Goal: Use online tool/utility: Utilize a website feature to perform a specific function

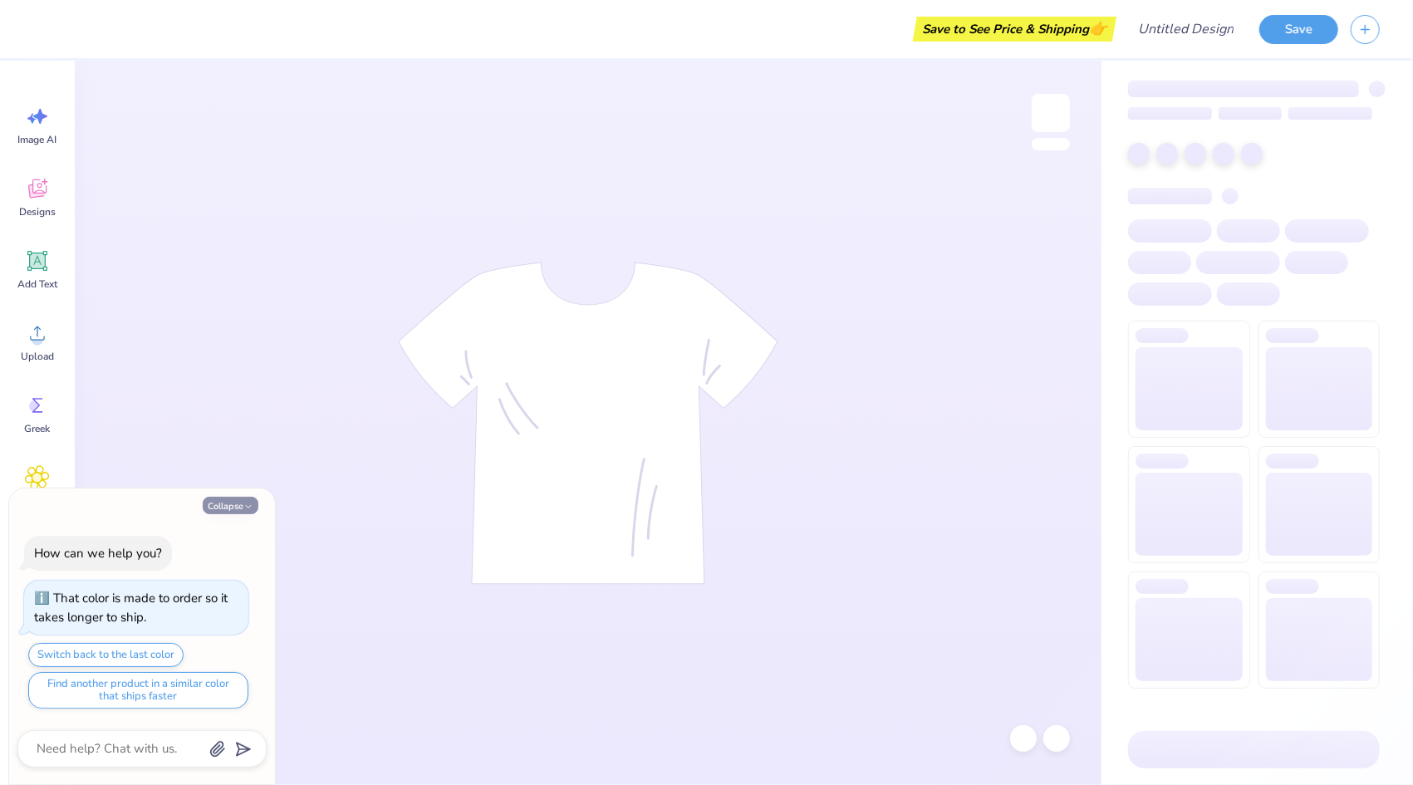
click at [235, 509] on button "Collapse" at bounding box center [231, 505] width 56 height 17
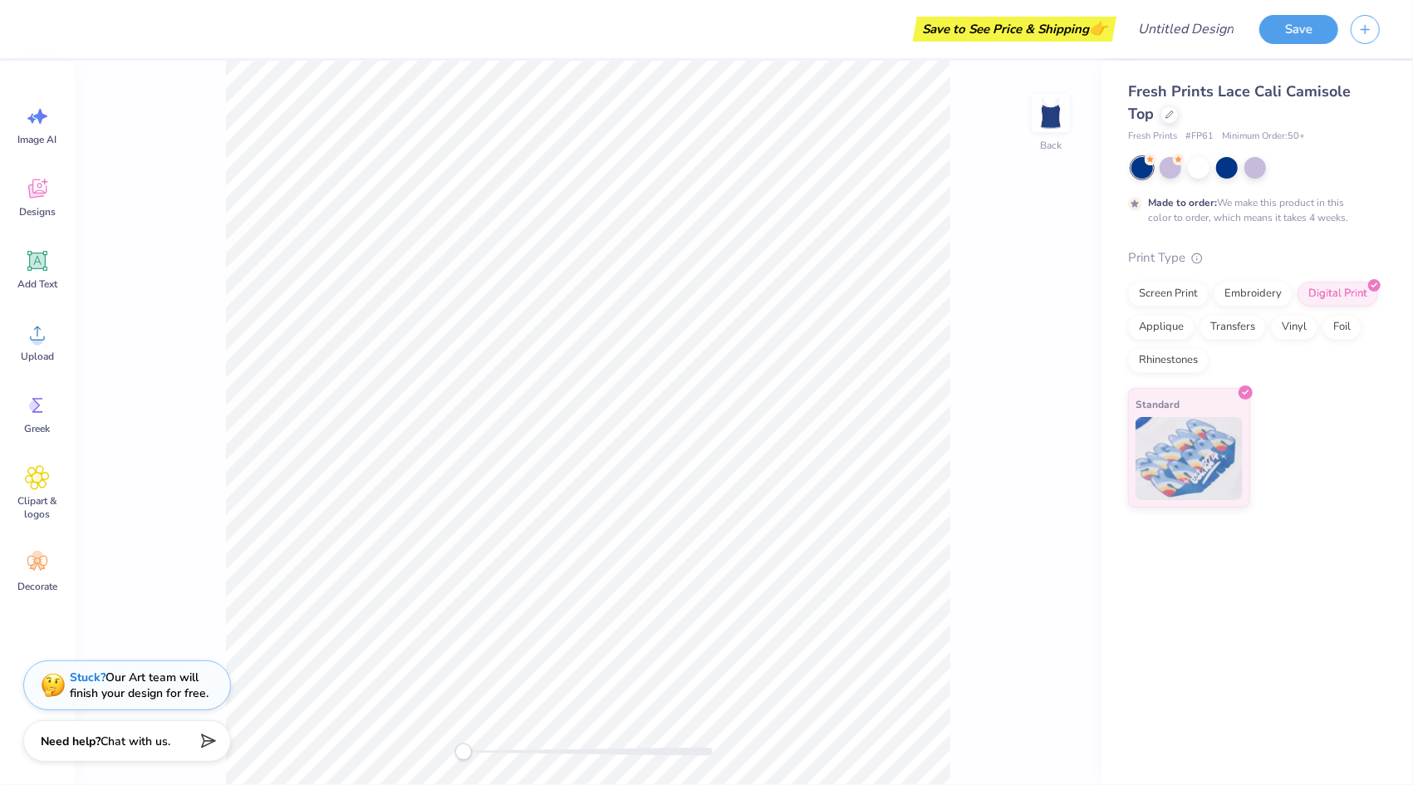
type textarea "x"
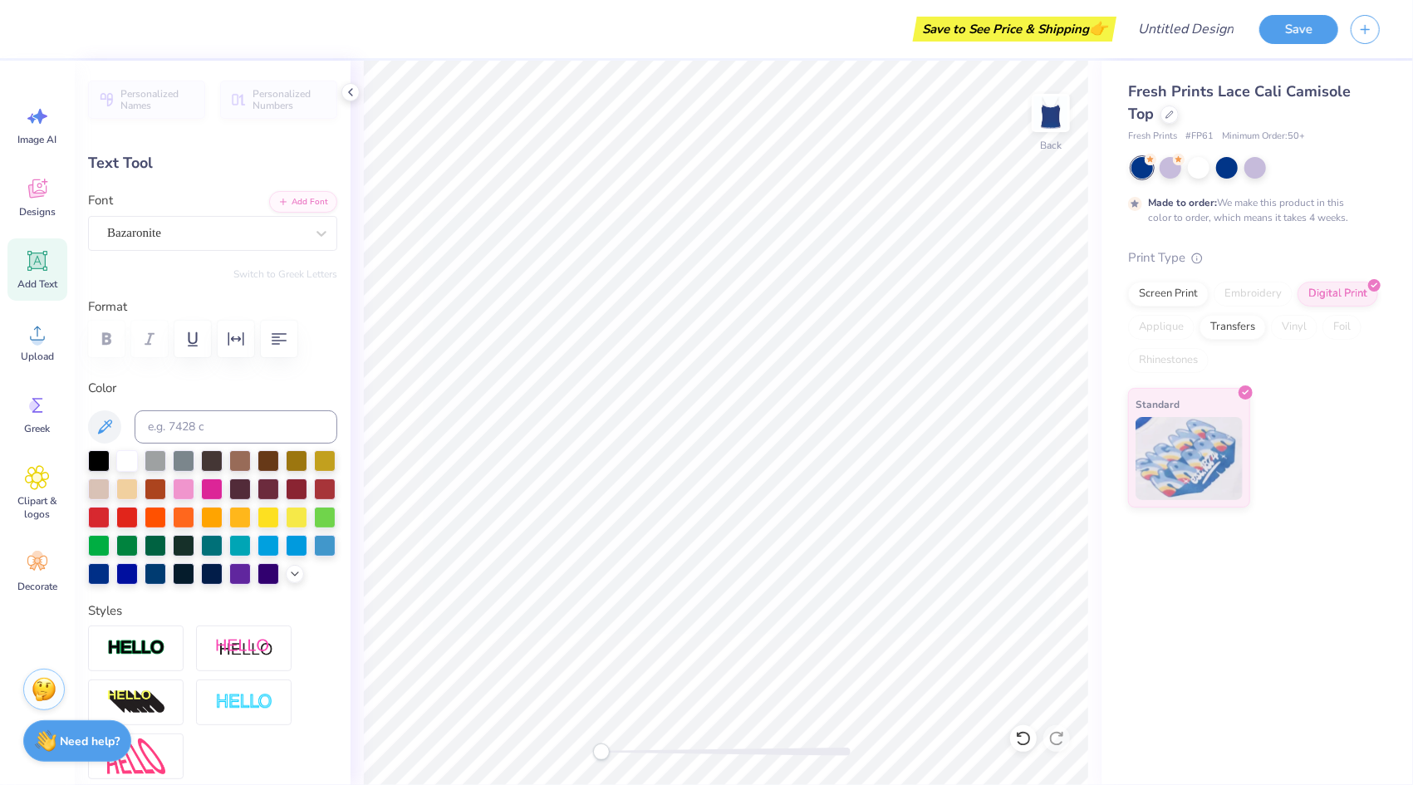
scroll to position [13, 2]
type input "1.75"
type input "2.13"
type input "3.02"
type input "0.0"
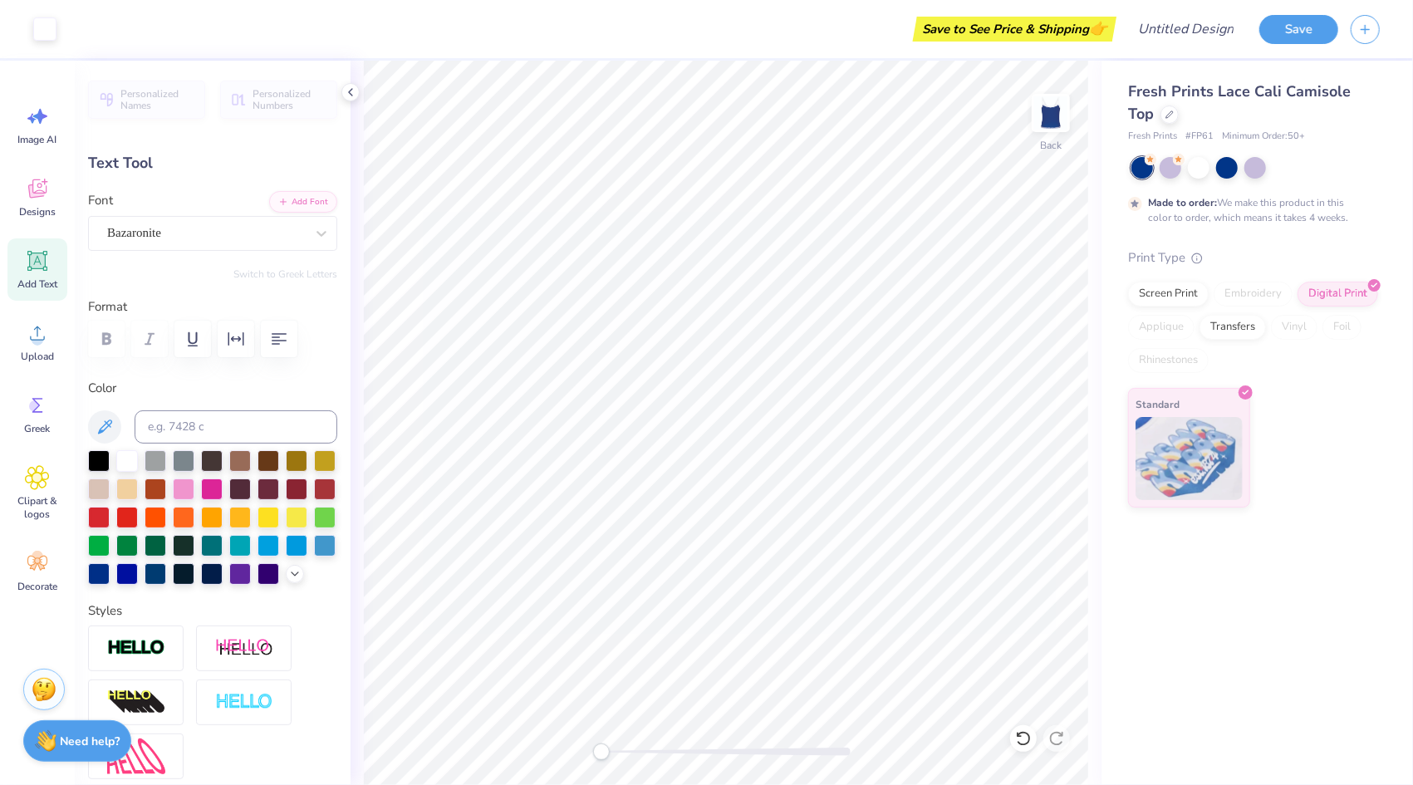
type input "1.67"
type input "2.12"
type input "3.58"
type input "0.0"
type input "1.16"
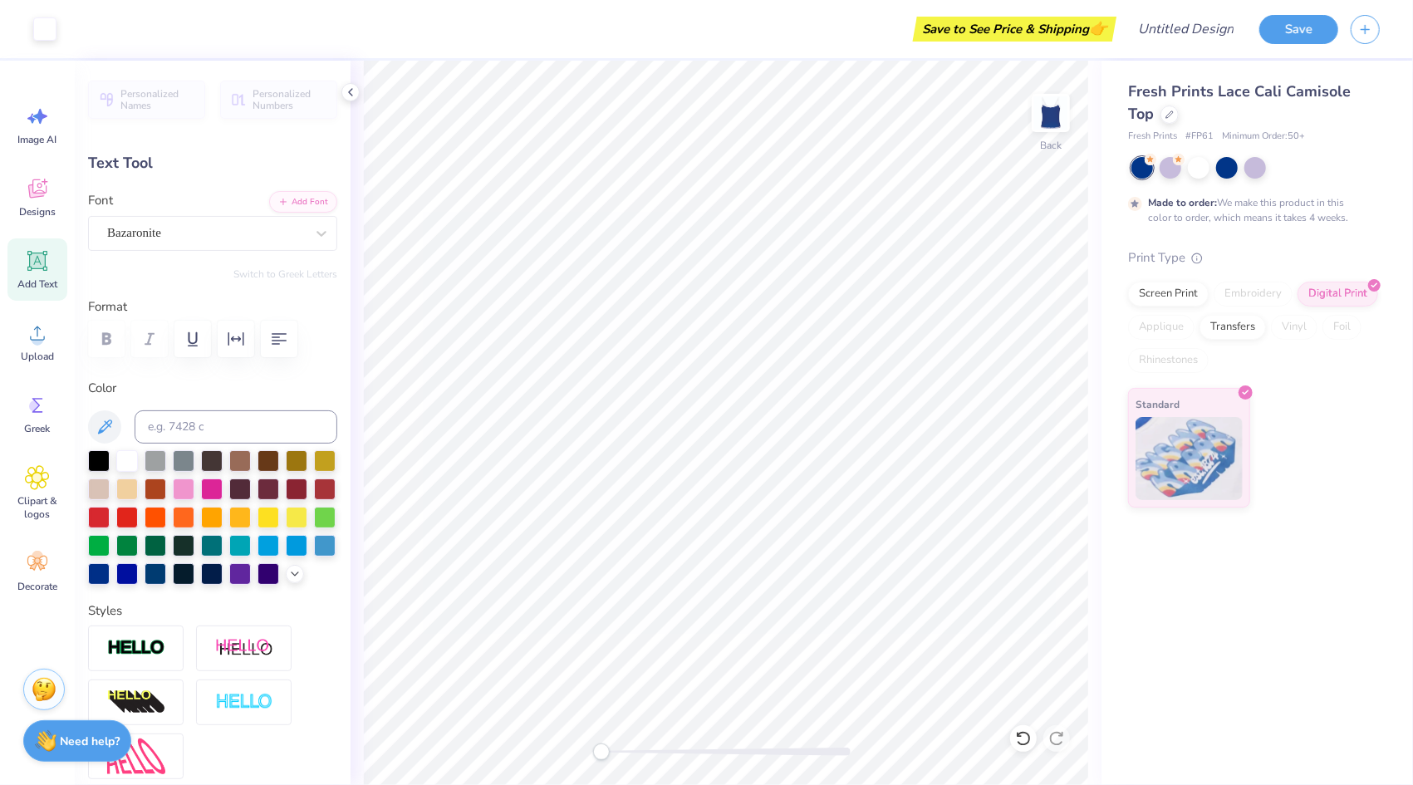
type input "2.07"
type input "2.87"
type input "0.0"
type input "1.68"
type input "2.10"
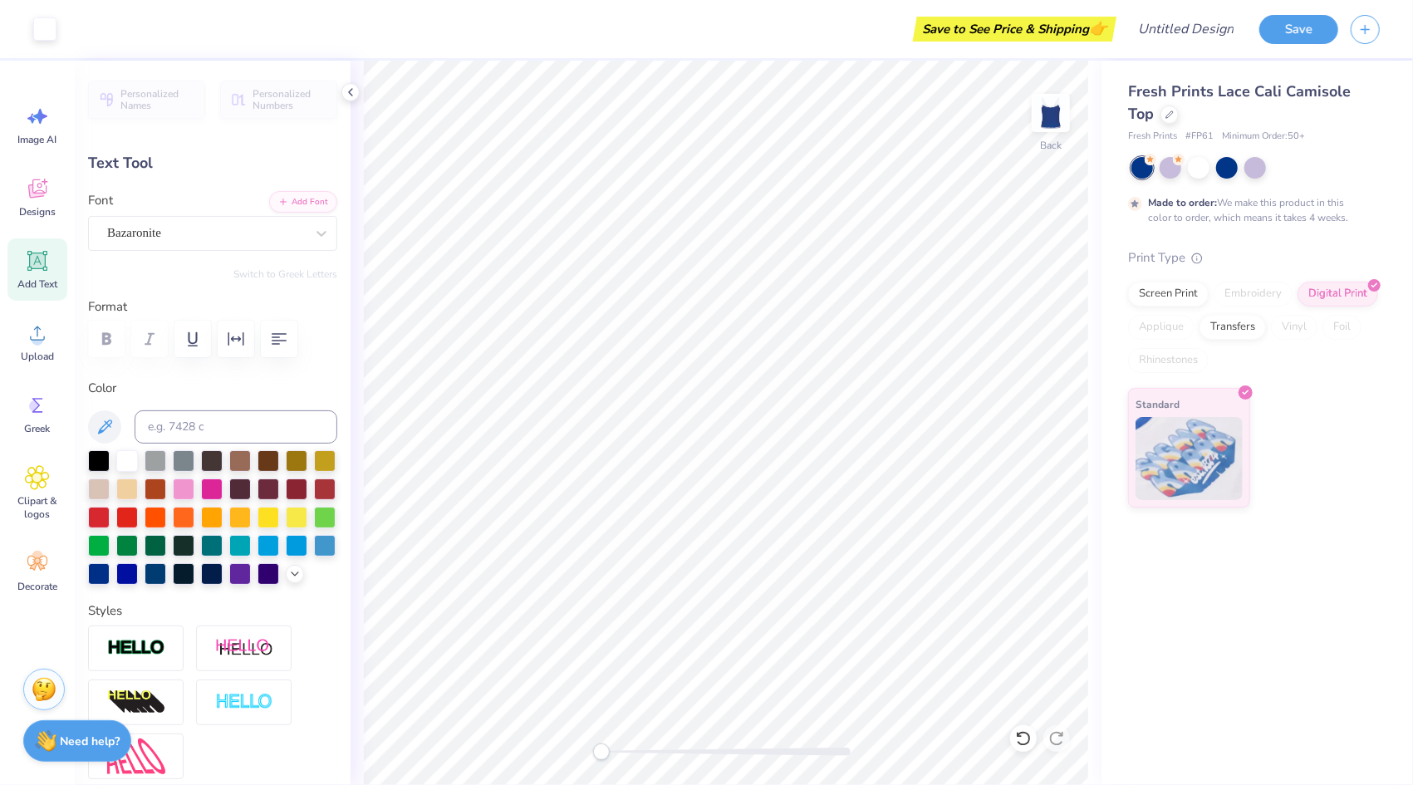
type input "3.38"
type input "9.3"
type textarea "K"
type input "1.76"
type input "2.18"
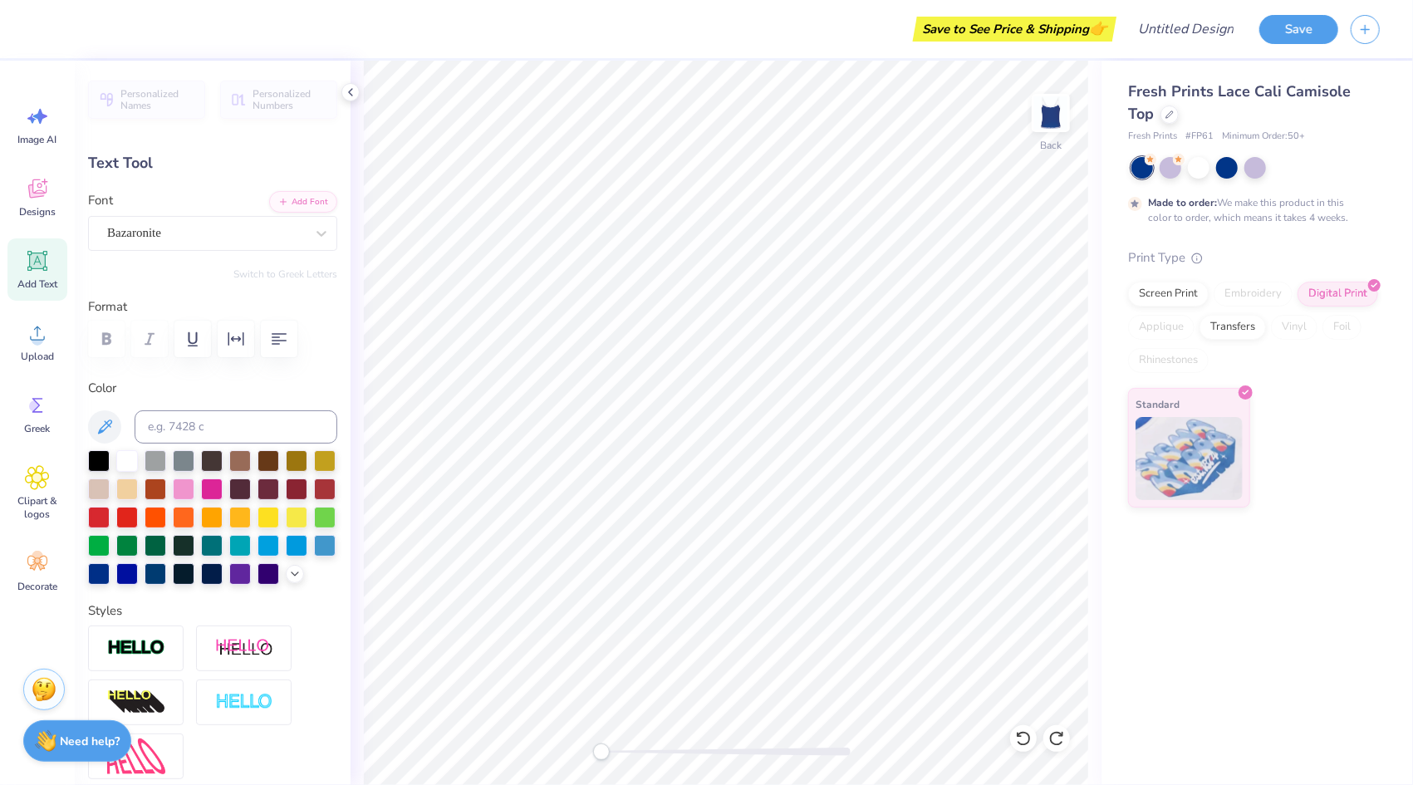
type input "3.34"
